Goal: Task Accomplishment & Management: Use online tool/utility

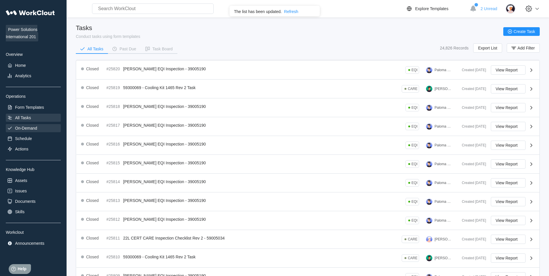
click at [20, 131] on div "On-Demand" at bounding box center [33, 128] width 55 height 8
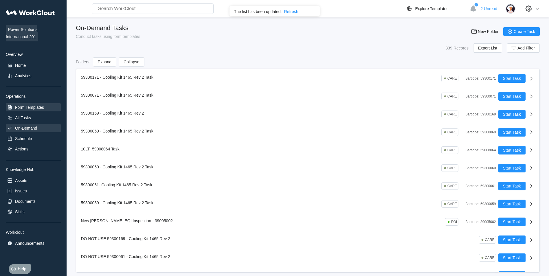
click at [51, 108] on div "Form Templates" at bounding box center [33, 107] width 55 height 8
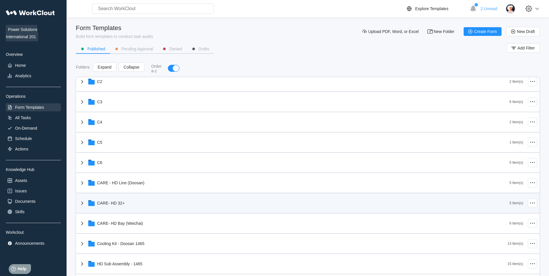
scroll to position [174, 0]
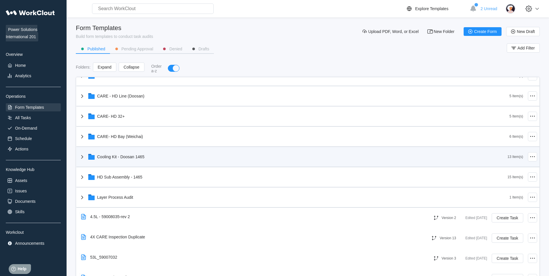
click at [160, 160] on div "Cooling Kit - Doosan 1465" at bounding box center [293, 156] width 429 height 15
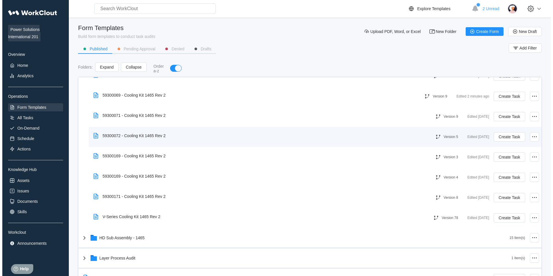
scroll to position [347, 0]
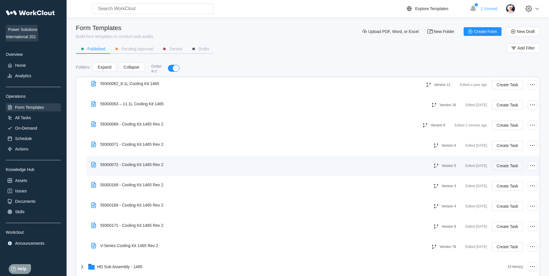
click at [509, 166] on span "Create Task" at bounding box center [506, 166] width 21 height 4
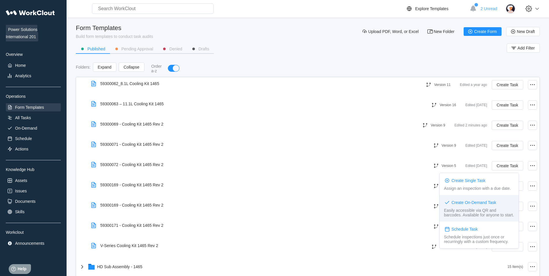
click at [479, 203] on div "Create On-Demand Task" at bounding box center [473, 202] width 45 height 5
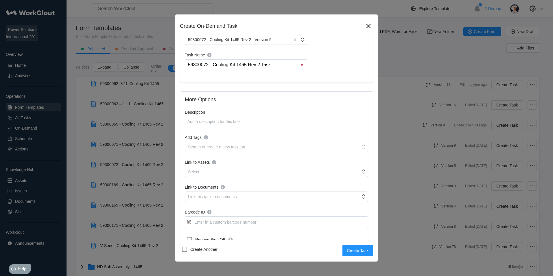
scroll to position [58, 0]
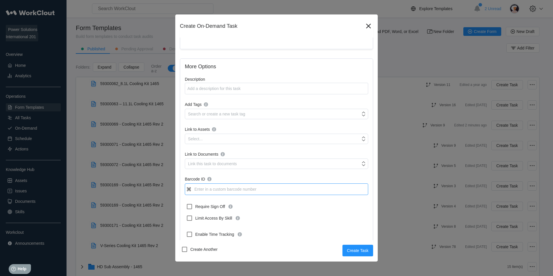
click at [222, 188] on input "Barcode ID" at bounding box center [276, 189] width 183 height 12
type input "59300072"
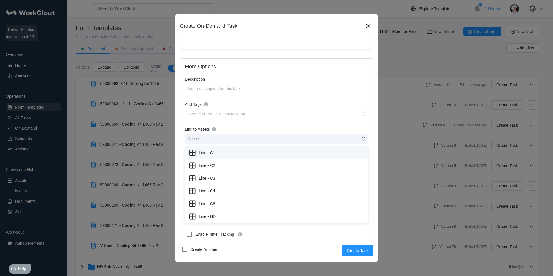
click at [209, 135] on div "Select..." at bounding box center [272, 139] width 175 height 8
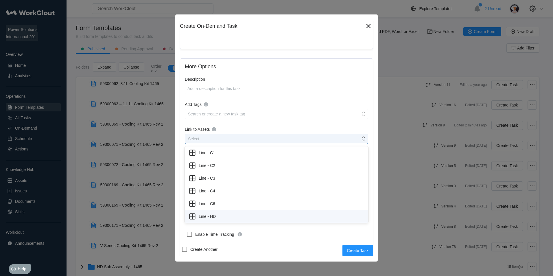
click at [218, 213] on div "Line - HD" at bounding box center [276, 216] width 176 height 8
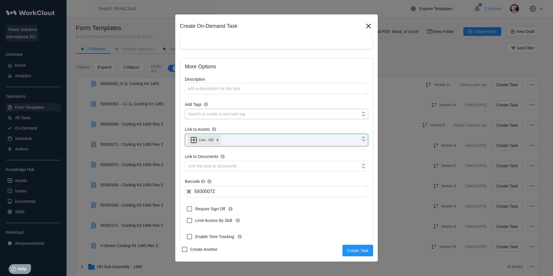
click at [202, 113] on div "Search or create a new task tag" at bounding box center [216, 114] width 57 height 5
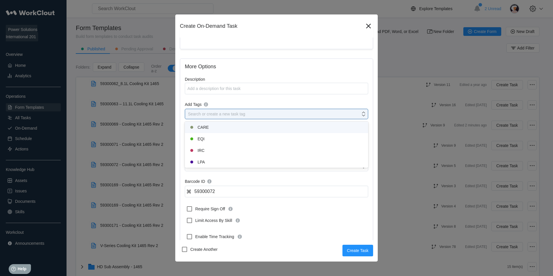
click at [200, 122] on div "CARE" at bounding box center [276, 127] width 183 height 12
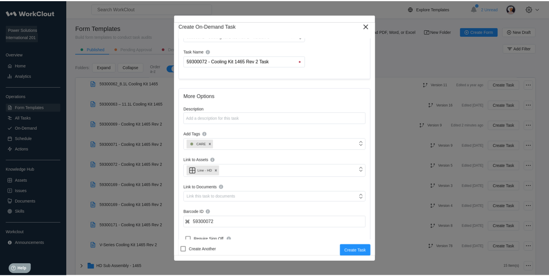
scroll to position [0, 0]
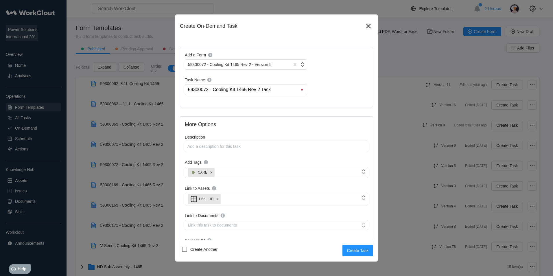
click at [280, 95] on div "Add a Form 59300072 - Cooling Kit 1465 Rev 2 - Version 5 Task Name 59300072 - C…" at bounding box center [276, 77] width 193 height 60
click at [279, 91] on input "59300072 - Cooling Kit 1465 Rev 2 Task" at bounding box center [246, 89] width 119 height 10
type input "59300072 - Cooling Kit 1465 Rev 2"
click at [359, 249] on span "Create Task" at bounding box center [357, 250] width 21 height 4
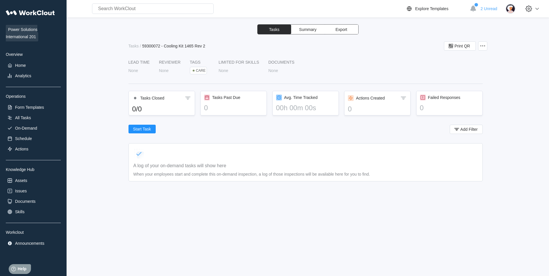
click at [5, 123] on div "Power Solutions International 201 Overview Home Analytics Operations Form Templ…" at bounding box center [33, 143] width 67 height 272
click at [18, 124] on div "On-Demand" at bounding box center [33, 128] width 55 height 8
